Goal: Navigation & Orientation: Find specific page/section

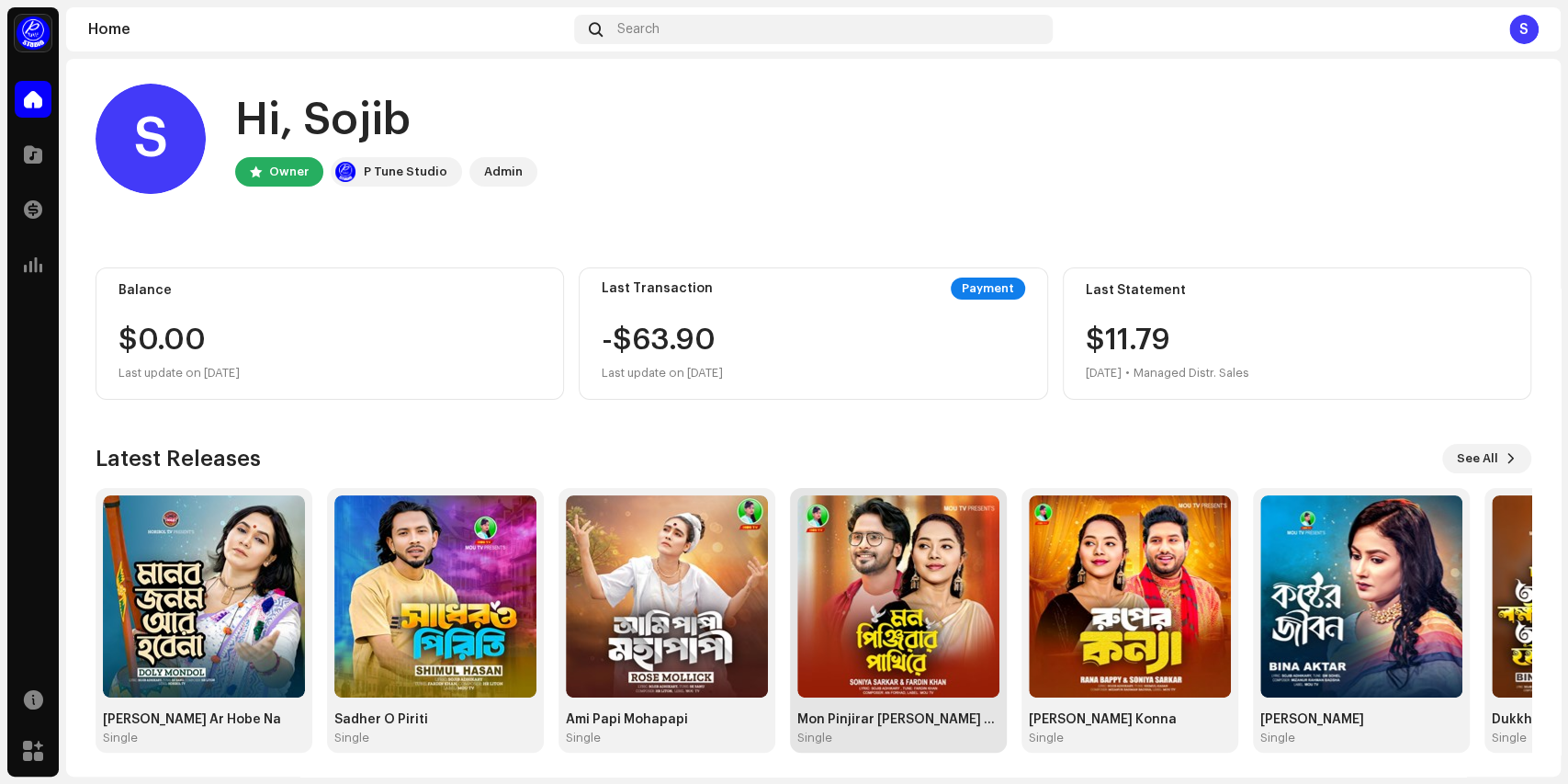
scroll to position [10, 0]
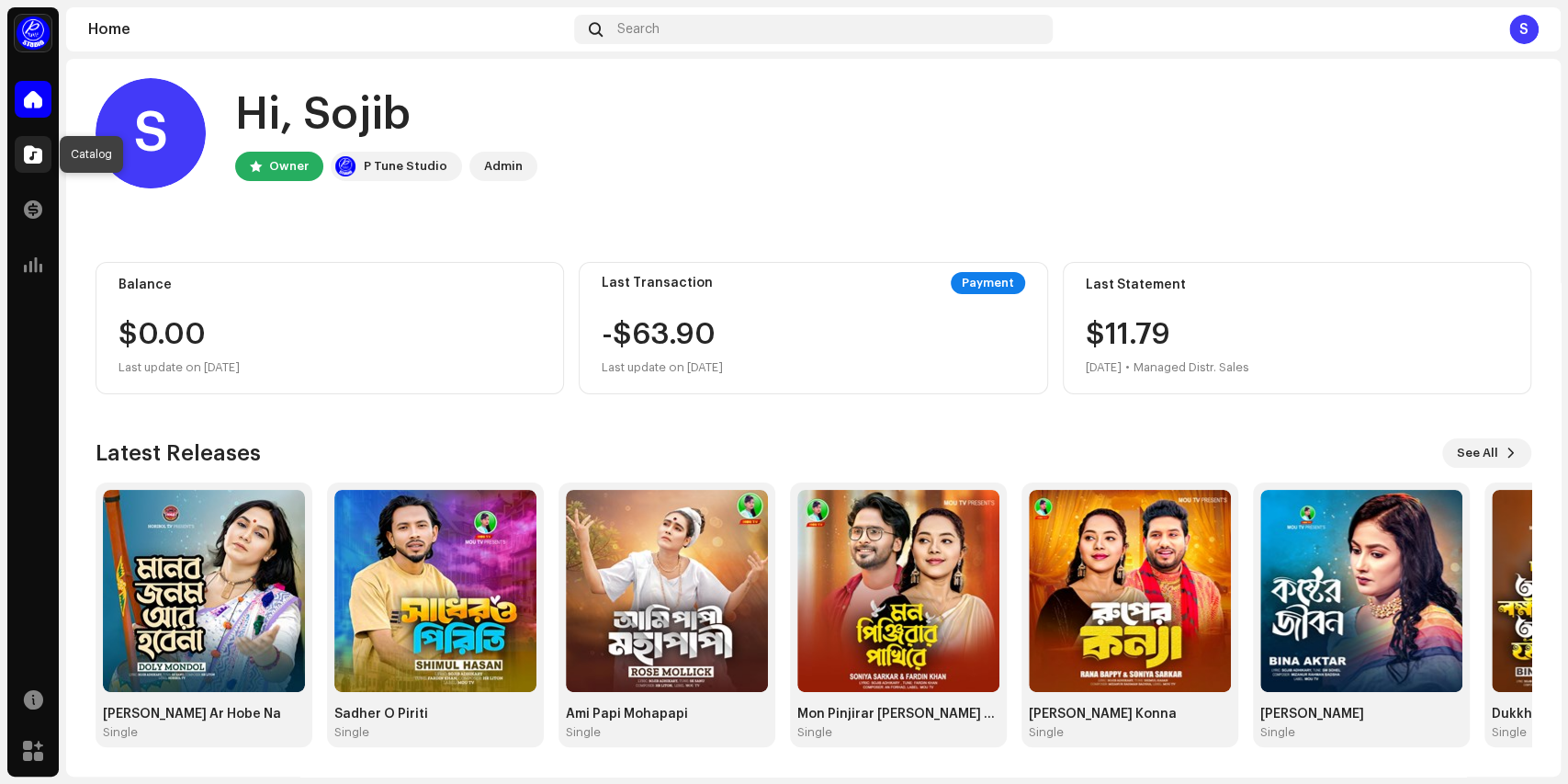
click at [35, 152] on span at bounding box center [32, 153] width 18 height 14
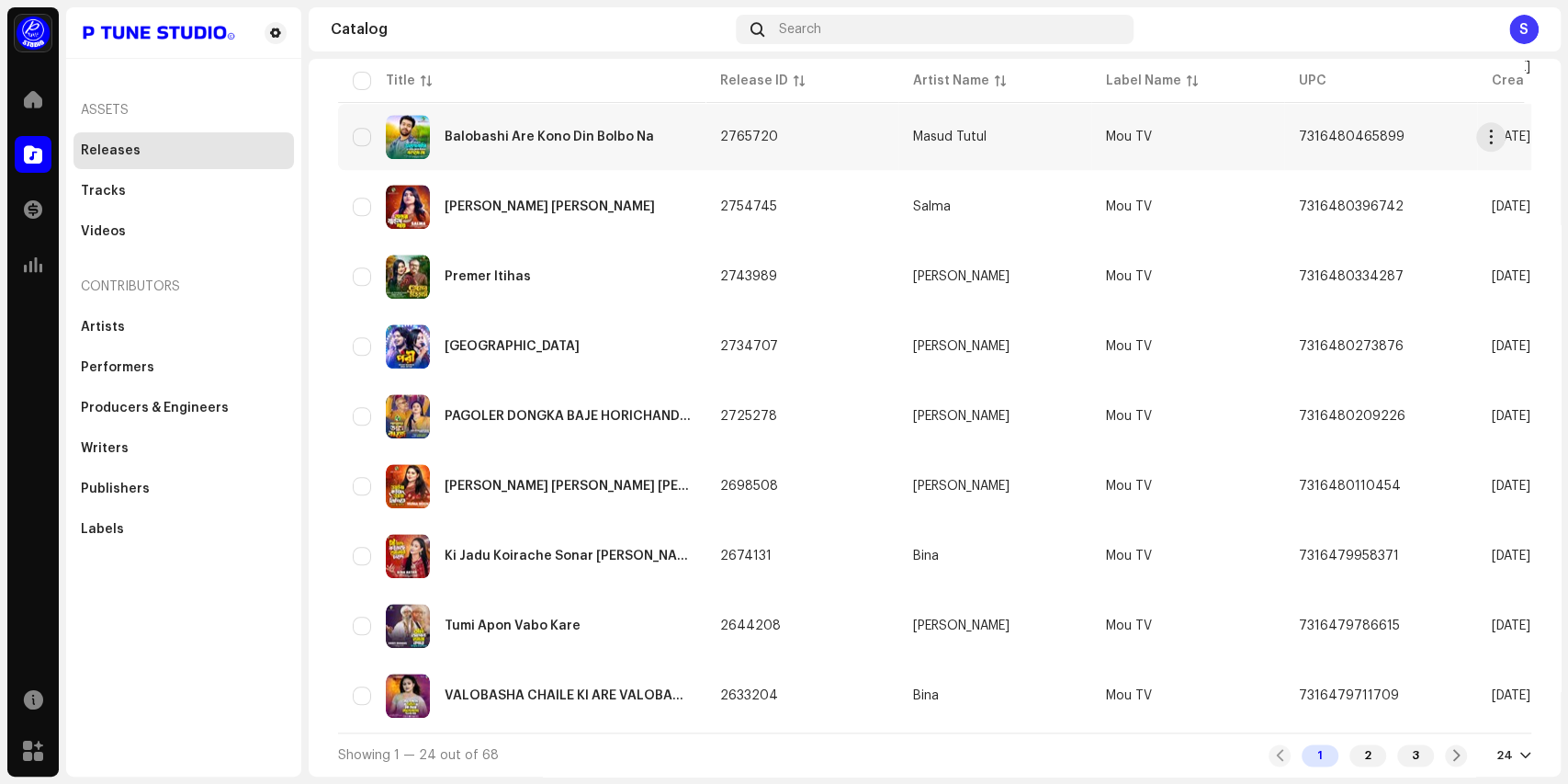
scroll to position [1243, 0]
click at [1451, 749] on span at bounding box center [1457, 754] width 12 height 14
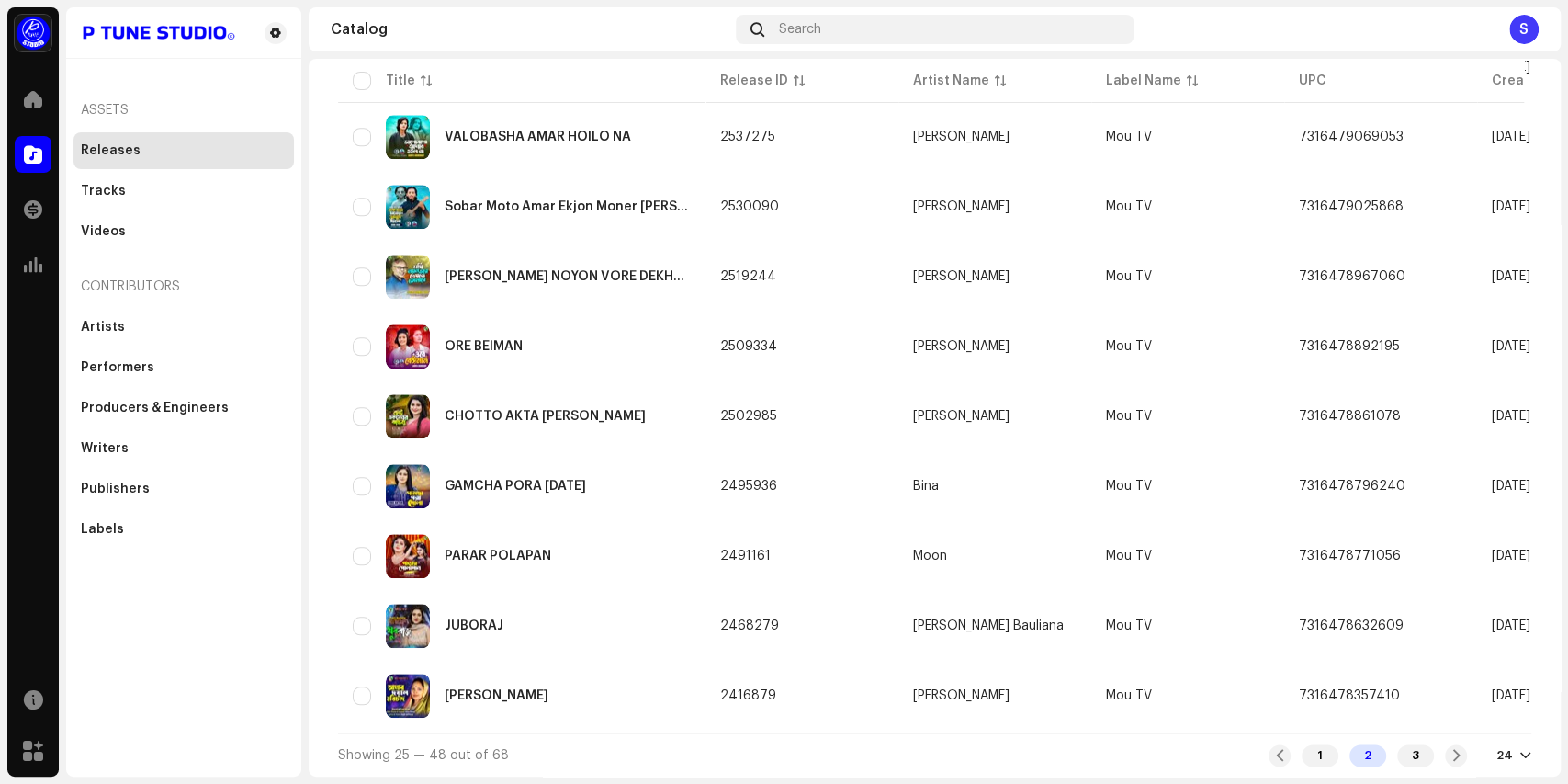
scroll to position [1243, 0]
click at [1520, 752] on div at bounding box center [1526, 754] width 11 height 14
click at [1448, 714] on div "72" at bounding box center [1474, 721] width 75 height 37
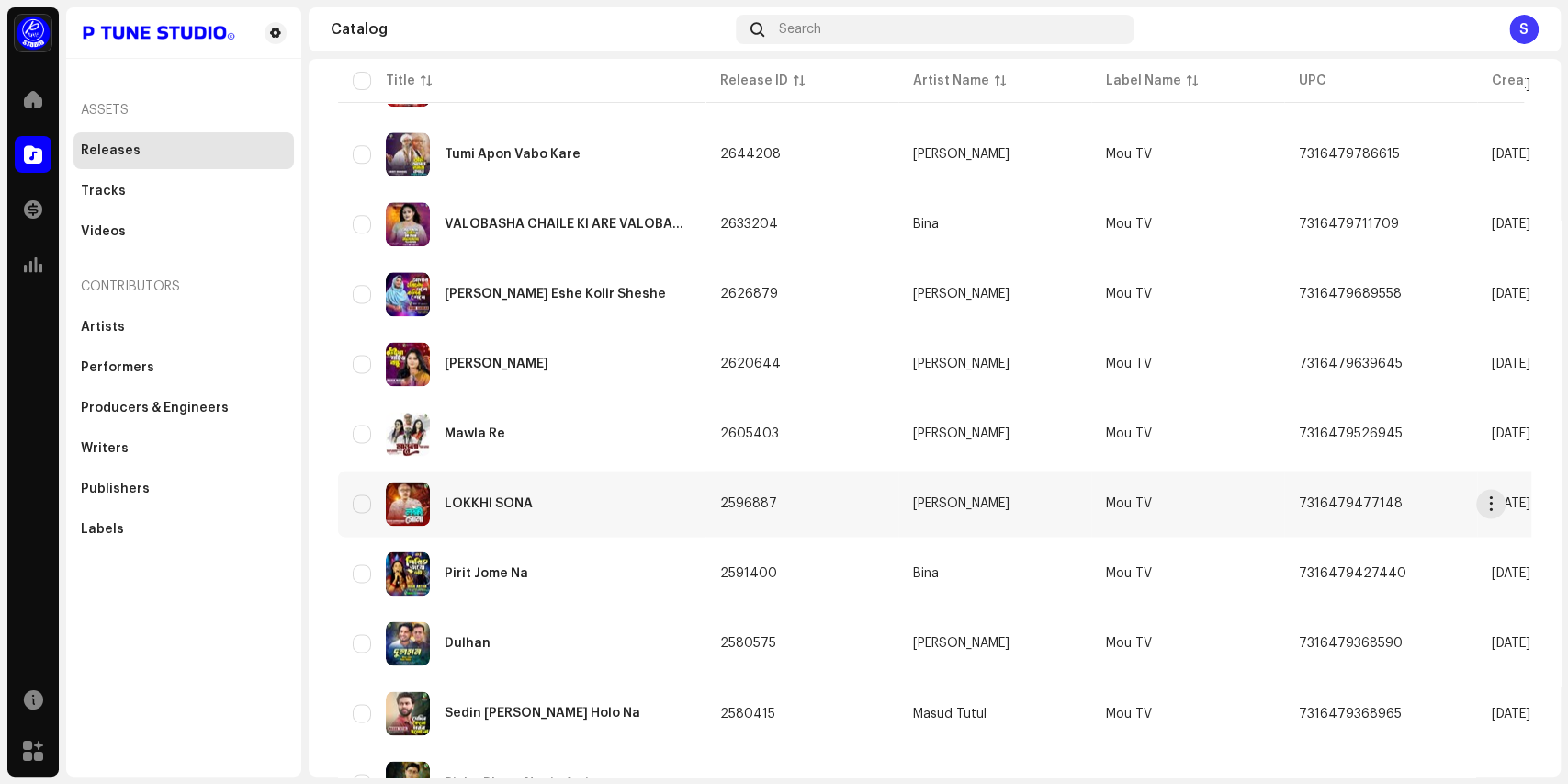
scroll to position [1620, 0]
